Goal: Task Accomplishment & Management: Use online tool/utility

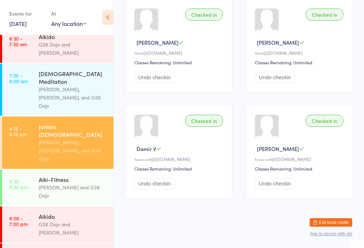
scroll to position [126, 0]
click at [55, 213] on div "Aikido" at bounding box center [73, 217] width 69 height 8
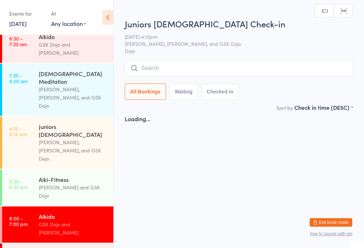
scroll to position [10, 0]
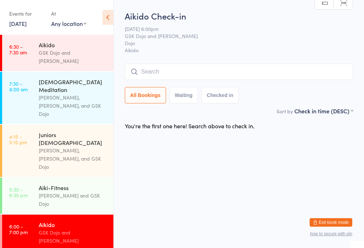
click at [176, 65] on input "search" at bounding box center [239, 72] width 228 height 16
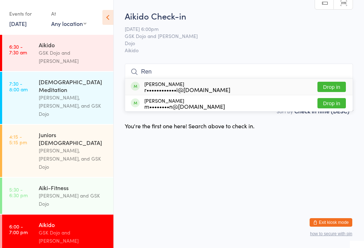
type input "Ren"
click at [335, 82] on button "Drop in" at bounding box center [332, 87] width 28 height 10
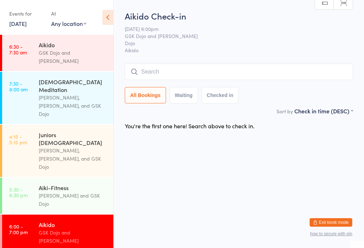
scroll to position [0, 0]
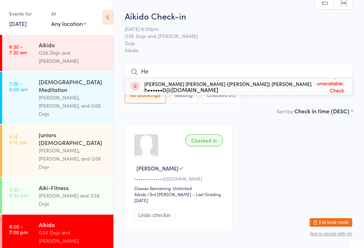
type input "H"
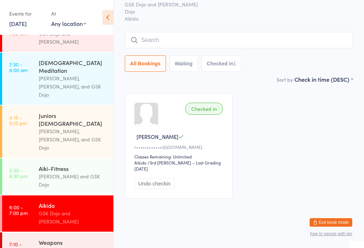
scroll to position [116, 0]
click at [64, 239] on div "Weapons" at bounding box center [73, 243] width 69 height 8
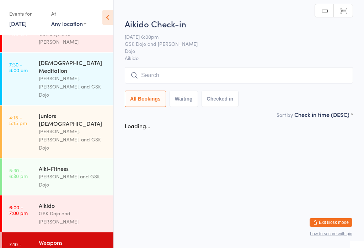
scroll to position [22, 0]
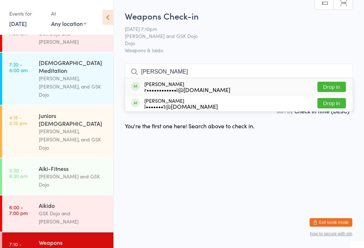
type input "Rena"
click at [333, 82] on button "Drop in" at bounding box center [332, 87] width 28 height 10
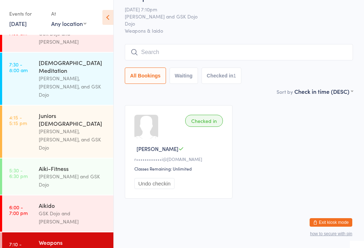
scroll to position [107, 0]
click at [59, 202] on div "Aikido" at bounding box center [73, 206] width 69 height 8
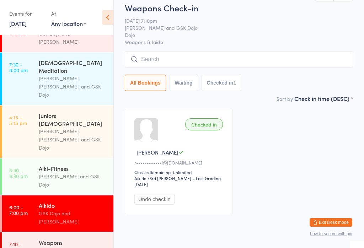
scroll to position [8, 0]
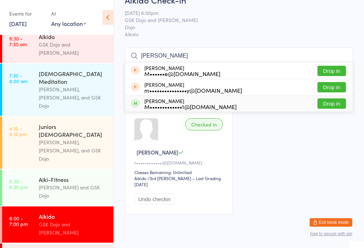
type input "Mel"
click at [335, 101] on button "Drop in" at bounding box center [332, 104] width 28 height 10
